Goal: Task Accomplishment & Management: Use online tool/utility

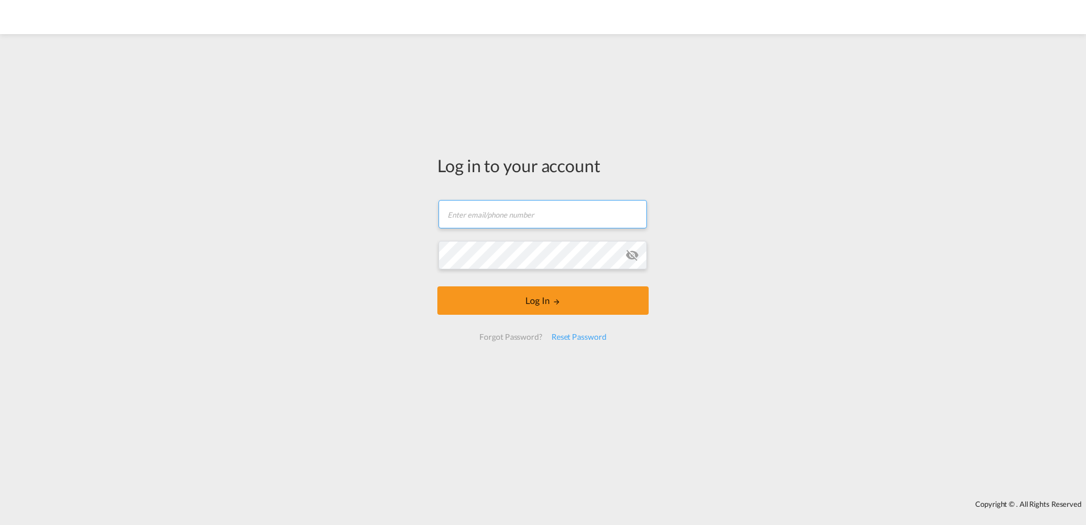
click at [503, 219] on form "Email field is required Password field is required Log In Forgot Password? Rese…" at bounding box center [543, 270] width 211 height 163
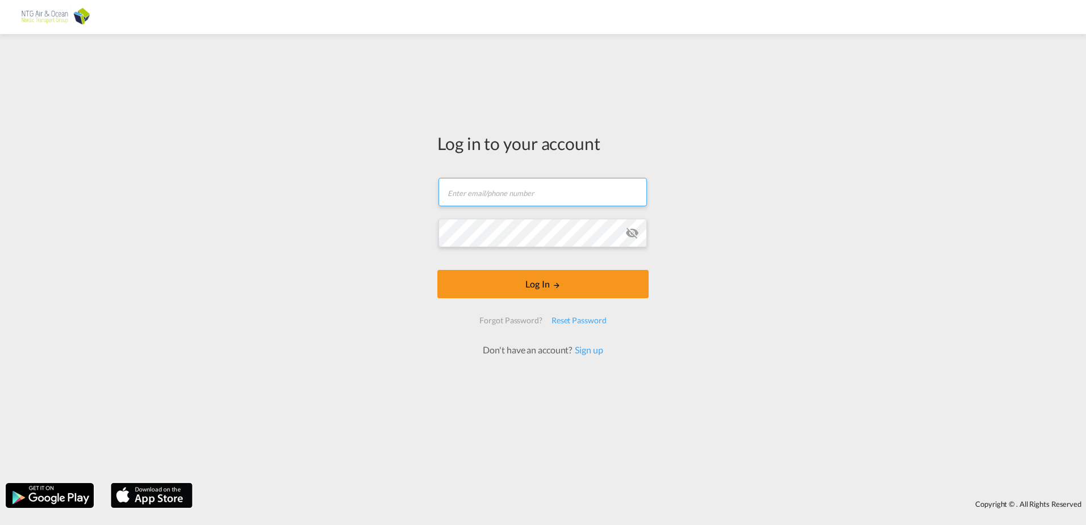
type input "[EMAIL_ADDRESS][DOMAIN_NAME]"
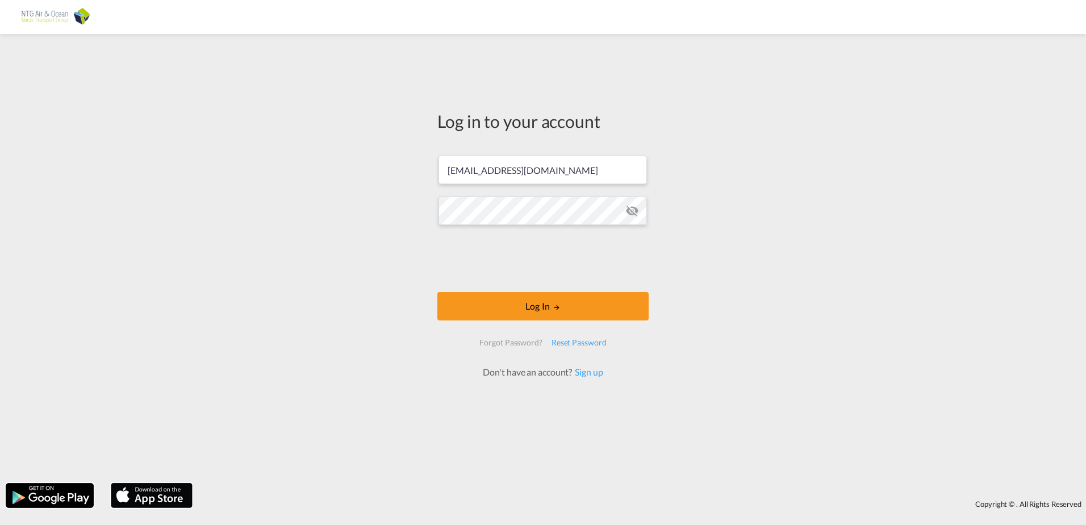
click at [634, 214] on md-icon "icon-eye-off" at bounding box center [633, 211] width 14 height 14
click at [544, 301] on button "Log In" at bounding box center [543, 306] width 211 height 28
